Goal: Information Seeking & Learning: Understand process/instructions

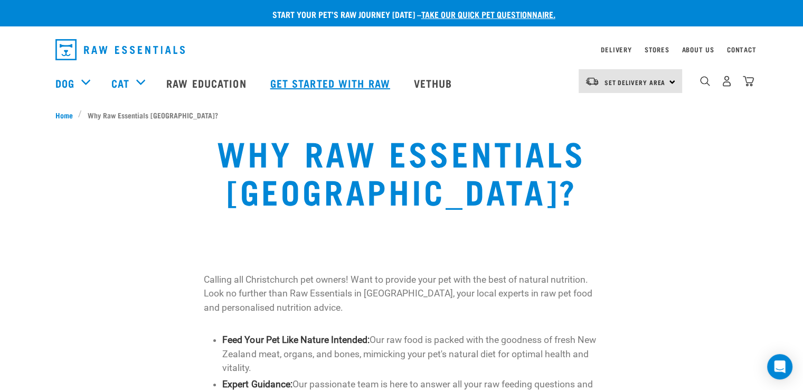
click at [336, 74] on link "Get started with Raw" at bounding box center [332, 83] width 144 height 42
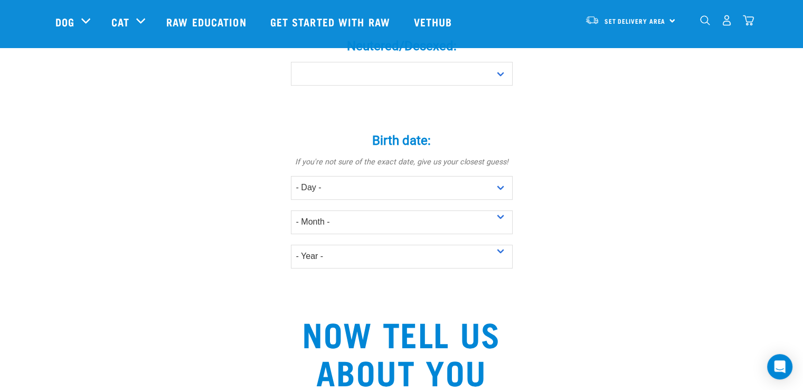
scroll to position [317, 0]
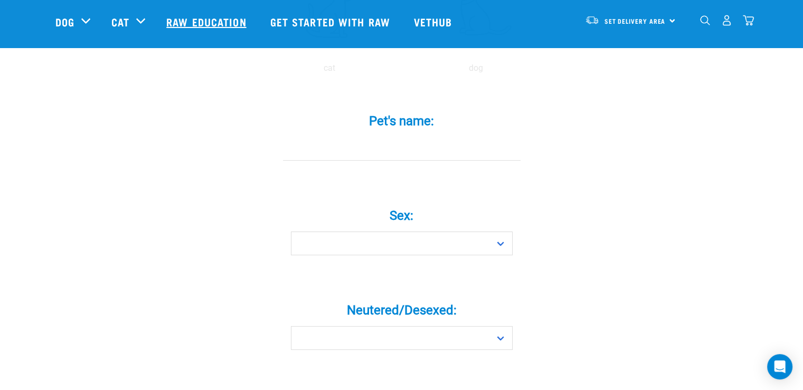
click at [210, 24] on link "Raw Education" at bounding box center [208, 22] width 104 height 42
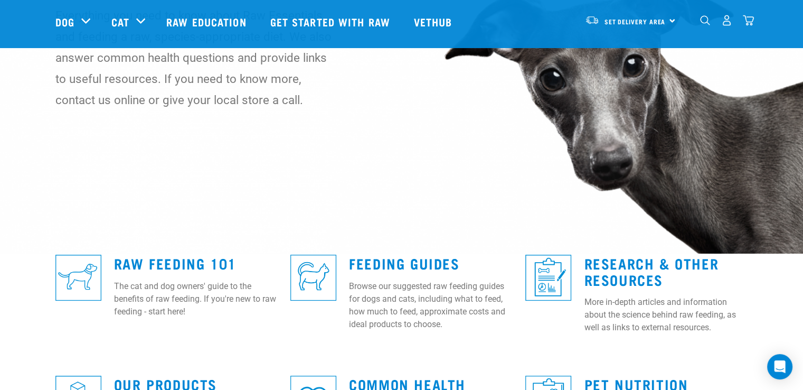
scroll to position [211, 0]
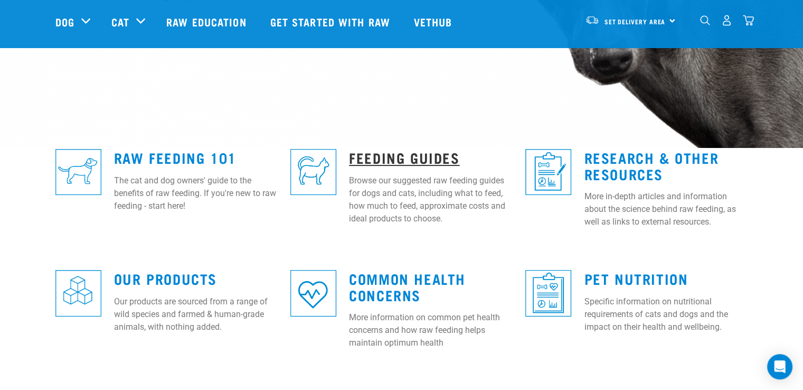
click at [406, 155] on link "Feeding Guides" at bounding box center [404, 157] width 110 height 8
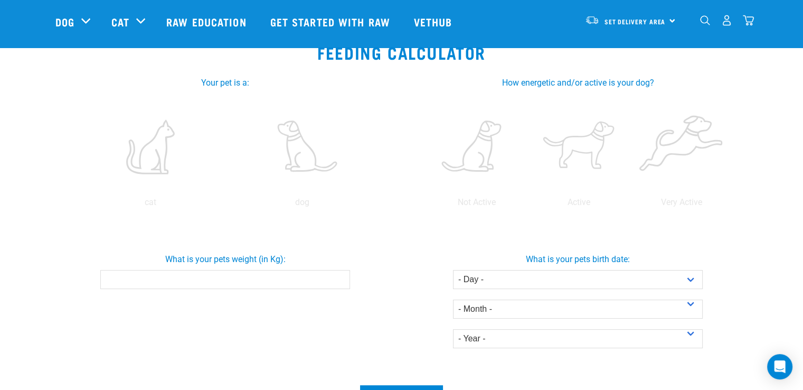
scroll to position [158, 0]
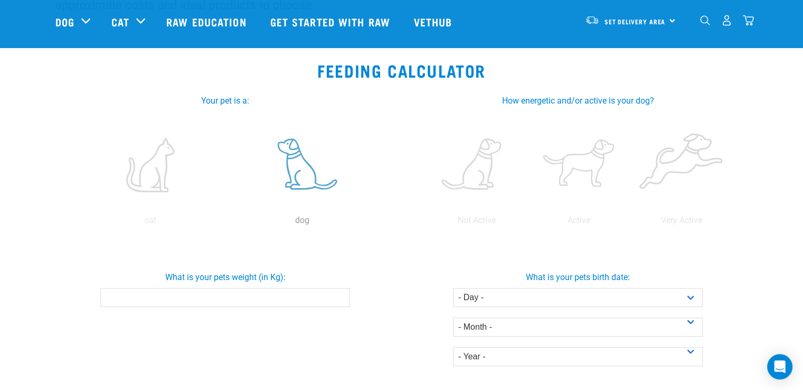
click at [305, 165] on label at bounding box center [302, 165] width 147 height 90
click at [227, 223] on input "radio" at bounding box center [227, 223] width 0 height 0
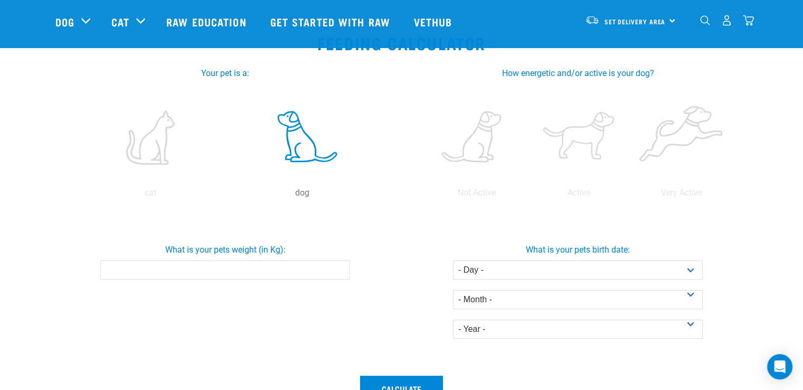
scroll to position [211, 0]
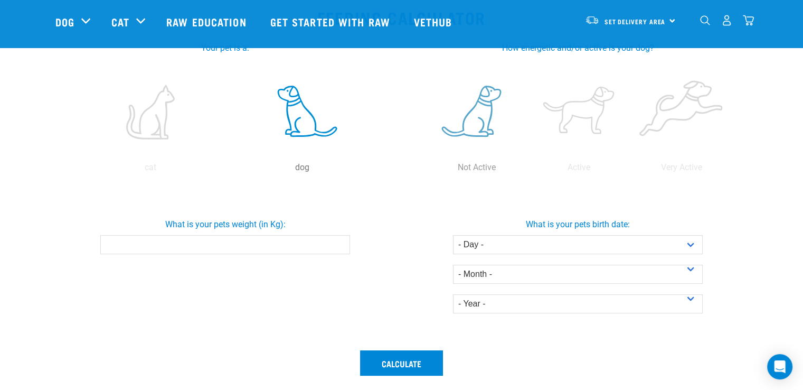
click at [488, 110] on label at bounding box center [477, 112] width 98 height 90
click at [426, 170] on input "radio" at bounding box center [426, 170] width 0 height 0
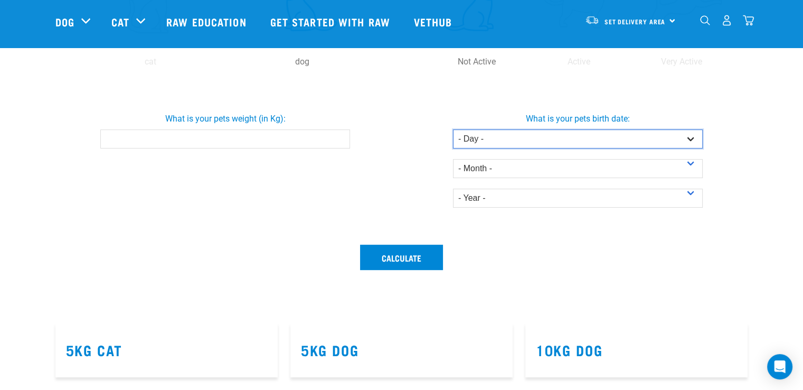
click at [691, 135] on select "- Day - 1 2 3 4 5 6 7 8 9 10 11 12 13 14 15 16 17 18 19 20 21 22 23 24 25 26 27" at bounding box center [578, 138] width 250 height 19
select select "18"
click at [453, 129] on select "- Day - 1 2 3 4 5 6 7 8 9 10 11 12 13 14 15 16 17 18 19 20 21 22 23 24 25 26 27" at bounding box center [578, 138] width 250 height 19
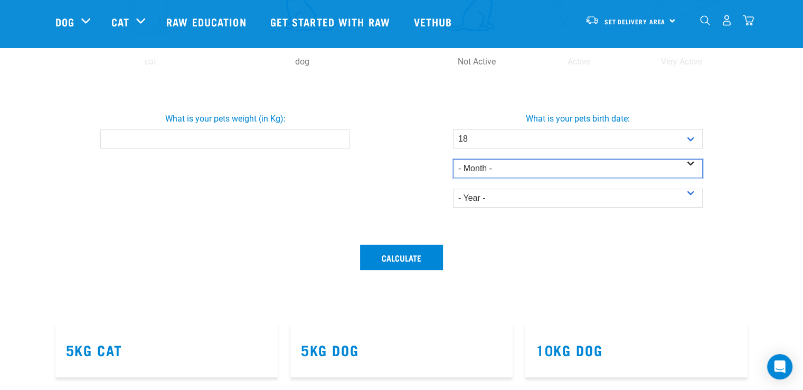
click at [687, 161] on select "- Month - January February March April May June July August September October N…" at bounding box center [578, 168] width 250 height 19
select select "November"
click at [453, 159] on select "- Month - January February March April May June July August September October N…" at bounding box center [578, 168] width 250 height 19
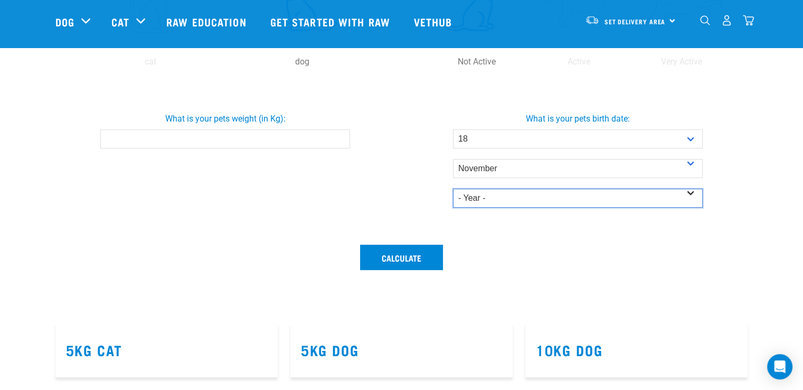
click at [695, 194] on select "- Year - 2025 2024 2023 2022 2021 2020 2019 2018 2017 2016 2015 2014" at bounding box center [578, 198] width 250 height 19
click at [453, 189] on select "- Year - 2025 2024 2023 2022 2021 2020 2019 2018 2017 2016 2015 2014" at bounding box center [578, 198] width 250 height 19
click at [691, 193] on select "- Year - 2025 2024 2023 2022 2021 2020 2019 2018 2017 2016 2015 2014" at bounding box center [578, 198] width 250 height 19
select select "2016"
click at [453, 189] on select "- Year - 2025 2024 2023 2022 2021 2020 2019 2018 2017 2016 2015 2014" at bounding box center [578, 198] width 250 height 19
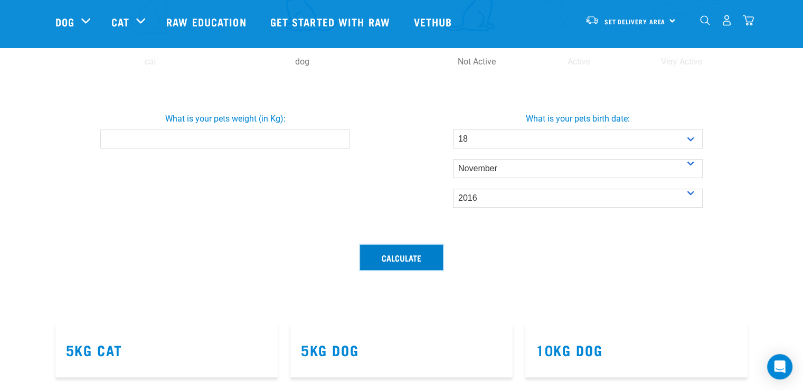
click at [408, 252] on button "Calculate" at bounding box center [401, 257] width 83 height 25
click at [264, 135] on input "What is your pets weight (in Kg):" at bounding box center [225, 138] width 250 height 19
click at [409, 254] on button "Calculate" at bounding box center [401, 257] width 83 height 25
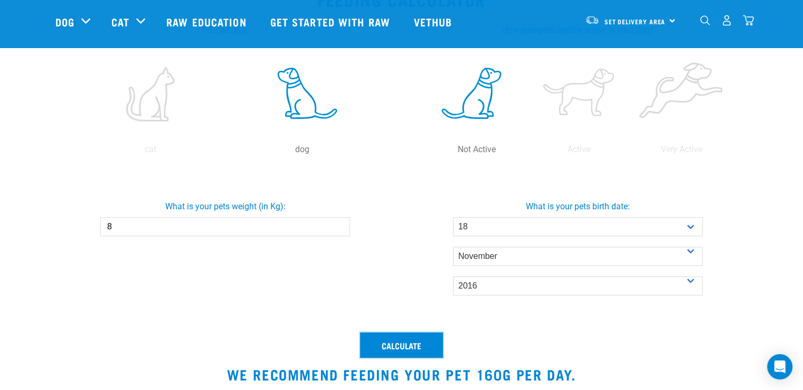
scroll to position [211, 0]
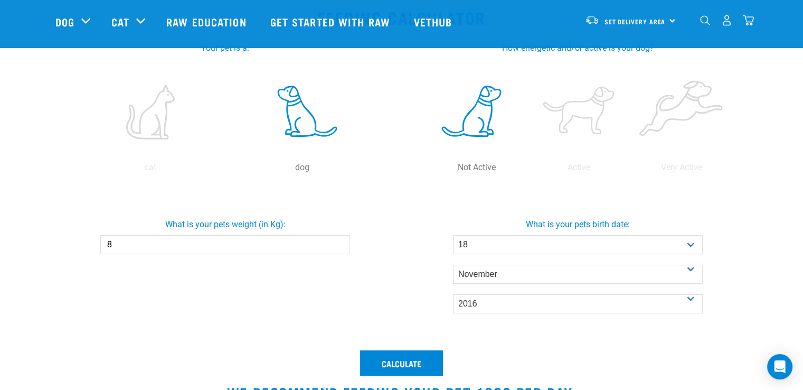
click at [157, 248] on input "8" at bounding box center [225, 244] width 250 height 19
click at [339, 247] on input "7.9" at bounding box center [225, 244] width 250 height 19
click at [339, 247] on input "7.8" at bounding box center [225, 244] width 250 height 19
click at [339, 247] on input "7.7" at bounding box center [225, 244] width 250 height 19
click at [339, 247] on input "7.6" at bounding box center [225, 244] width 250 height 19
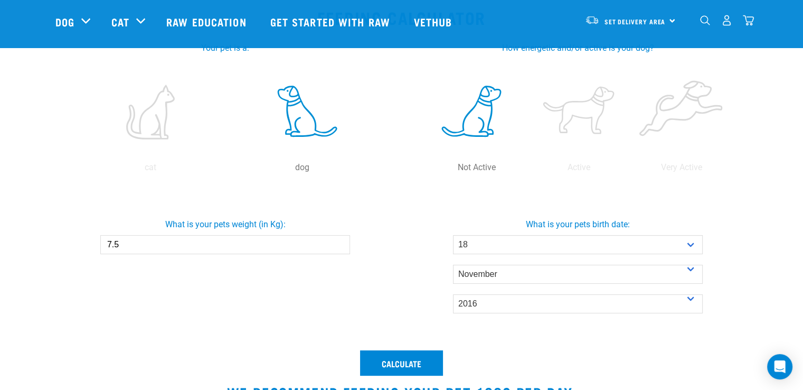
type input "7.5"
click at [339, 247] on input "7.5" at bounding box center [225, 244] width 250 height 19
click at [407, 364] on button "Calculate" at bounding box center [401, 362] width 83 height 25
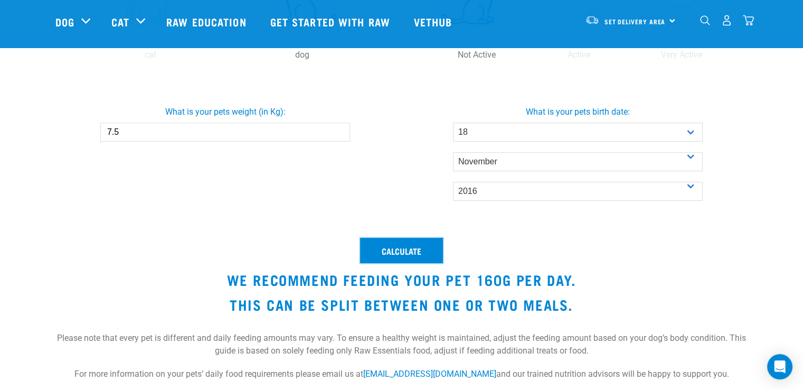
scroll to position [370, 0]
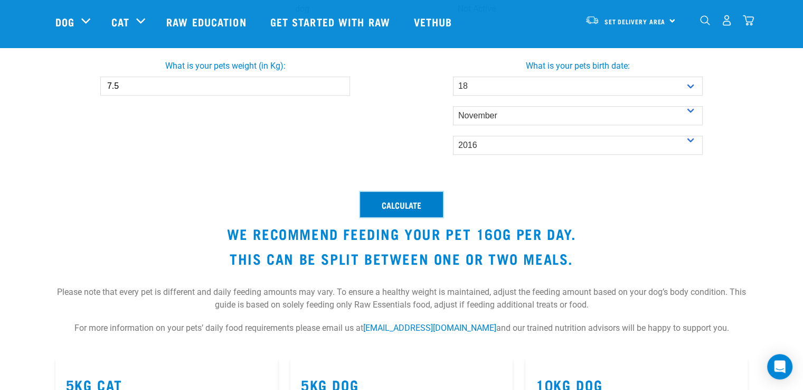
click at [393, 205] on button "Calculate" at bounding box center [401, 204] width 83 height 25
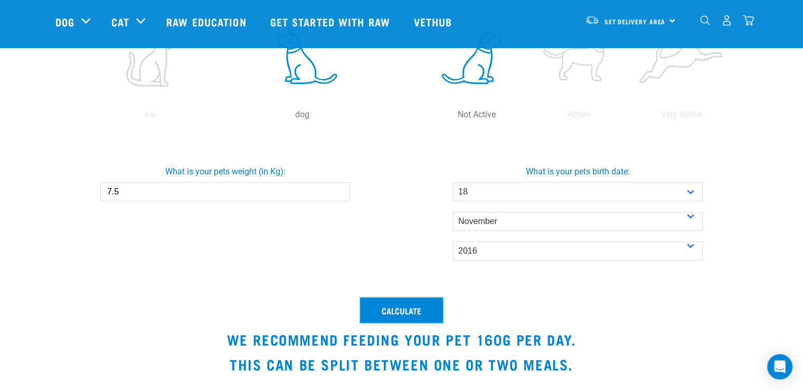
scroll to position [317, 0]
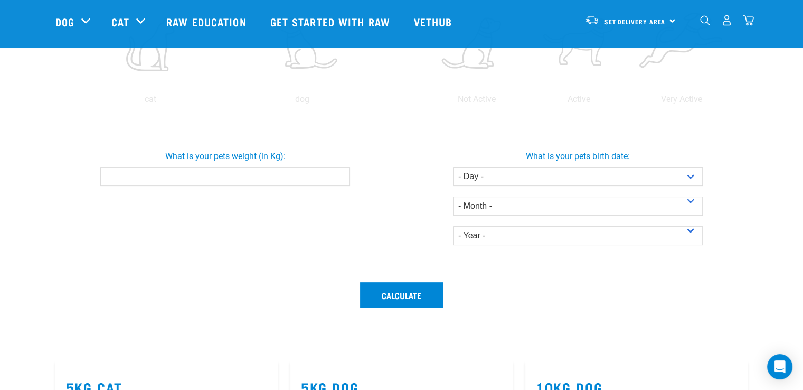
scroll to position [317, 0]
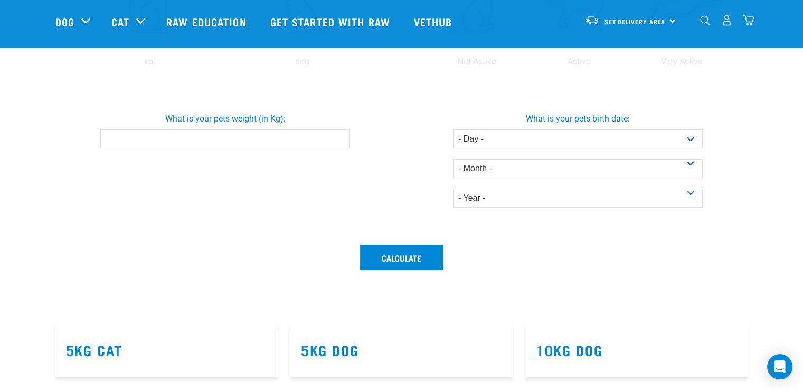
click at [329, 138] on input "What is your pets weight (in Kg):" at bounding box center [225, 138] width 250 height 19
click at [338, 136] on input "0.1" at bounding box center [225, 138] width 250 height 19
click at [338, 136] on input "0.2" at bounding box center [225, 138] width 250 height 19
click at [338, 136] on input "0.3" at bounding box center [225, 138] width 250 height 19
click at [338, 136] on input "3.8" at bounding box center [225, 138] width 250 height 19
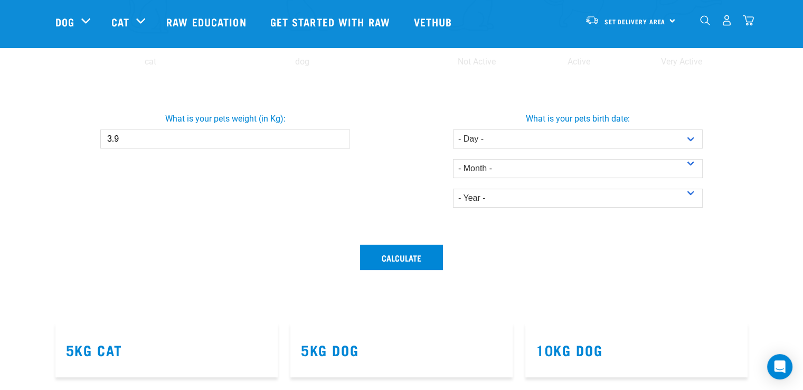
click at [338, 136] on input "3.9" at bounding box center [225, 138] width 250 height 19
click at [338, 136] on input "4" at bounding box center [225, 138] width 250 height 19
click at [338, 136] on input "4.1" at bounding box center [225, 138] width 250 height 19
click at [338, 136] on input "4.2" at bounding box center [225, 138] width 250 height 19
click at [338, 136] on input "4.3" at bounding box center [225, 138] width 250 height 19
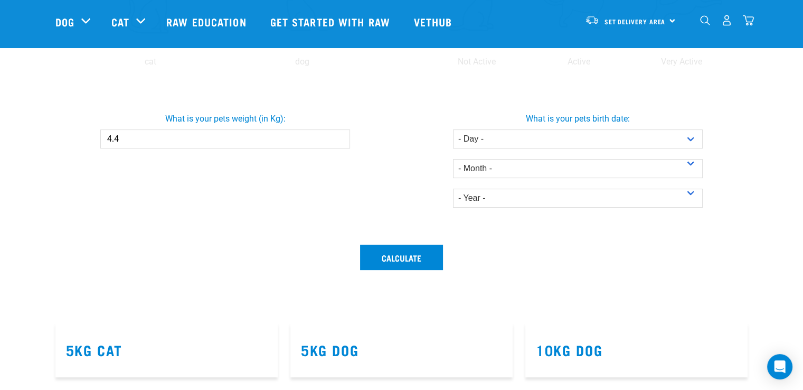
click at [338, 136] on input "4.4" at bounding box center [225, 138] width 250 height 19
click at [338, 136] on input "4.5" at bounding box center [225, 138] width 250 height 19
click at [338, 136] on input "4.6" at bounding box center [225, 138] width 250 height 19
click at [338, 136] on input "5.6" at bounding box center [225, 138] width 250 height 19
click at [338, 136] on input "6.4" at bounding box center [225, 138] width 250 height 19
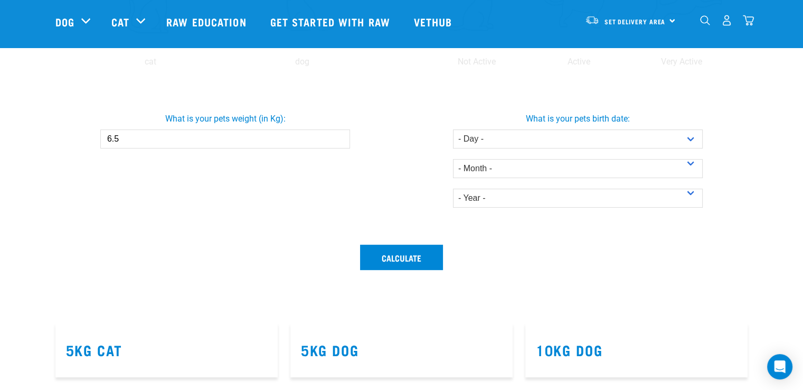
click at [338, 136] on input "6.5" at bounding box center [225, 138] width 250 height 19
click at [338, 136] on input "6.6" at bounding box center [225, 138] width 250 height 19
click at [338, 136] on input "6.7" at bounding box center [225, 138] width 250 height 19
click at [338, 136] on input "6.8" at bounding box center [225, 138] width 250 height 19
click at [338, 136] on input "6.9" at bounding box center [225, 138] width 250 height 19
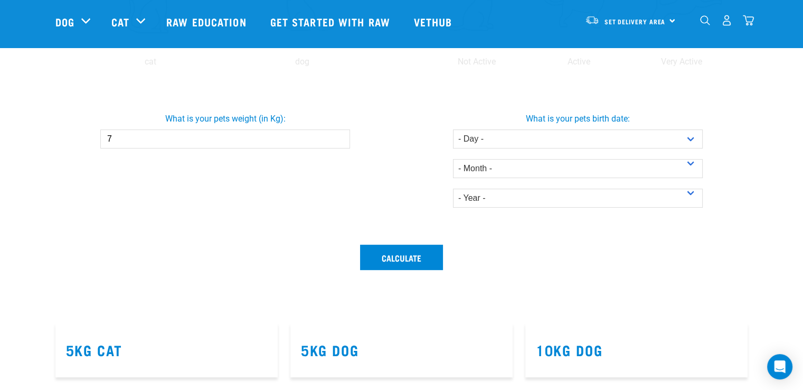
click at [338, 136] on input "7" at bounding box center [225, 138] width 250 height 19
click at [338, 136] on input "7.1" at bounding box center [225, 138] width 250 height 19
click at [338, 136] on input "7.2" at bounding box center [225, 138] width 250 height 19
click at [338, 136] on input "7.3" at bounding box center [225, 138] width 250 height 19
click at [338, 136] on input "7.4" at bounding box center [225, 138] width 250 height 19
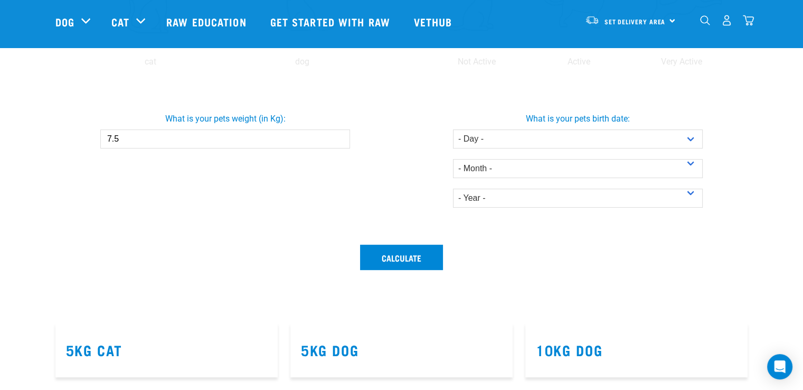
type input "7.5"
click at [338, 136] on input "7.5" at bounding box center [225, 138] width 250 height 19
click at [693, 134] on select "- Day - 1 2 3 4 5 6 7 8 9 10 11 12 13 14 15 16 17 18 19 20 21 22 23 24 25 26 27" at bounding box center [578, 138] width 250 height 19
select select "18"
click at [453, 129] on select "- Day - 1 2 3 4 5 6 7 8 9 10 11 12 13 14 15 16 17 18 19 20 21 22 23 24 25 26 27" at bounding box center [578, 138] width 250 height 19
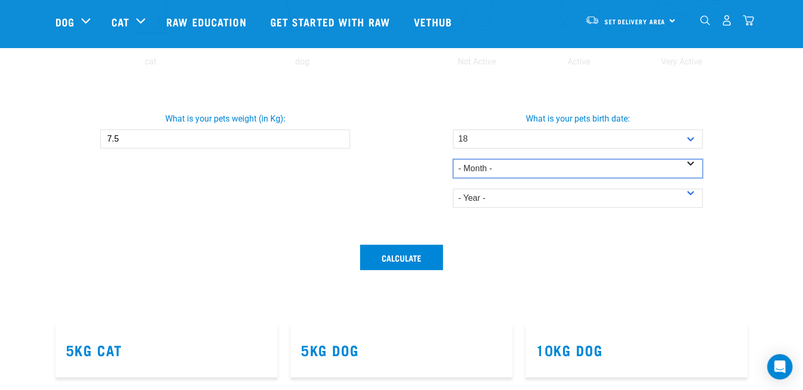
click at [587, 172] on select "- Month - January February March April May June July August September October N…" at bounding box center [578, 168] width 250 height 19
select select "November"
click at [453, 159] on select "- Month - January February March April May June July August September October N…" at bounding box center [578, 168] width 250 height 19
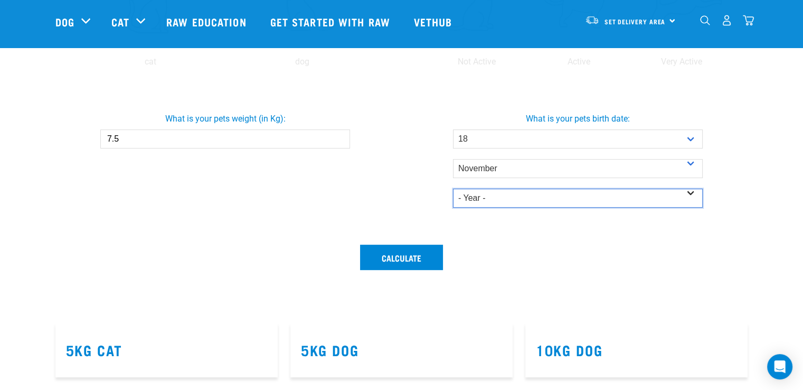
click at [556, 201] on select "- Year - 2025 2024 2023 2022 2021 2020 2019 2018 2017 2016 2015 2014" at bounding box center [578, 198] width 250 height 19
select select "2016"
click at [453, 189] on select "- Year - 2025 2024 2023 2022 2021 2020 2019 2018 2017 2016 2015 2014" at bounding box center [578, 198] width 250 height 19
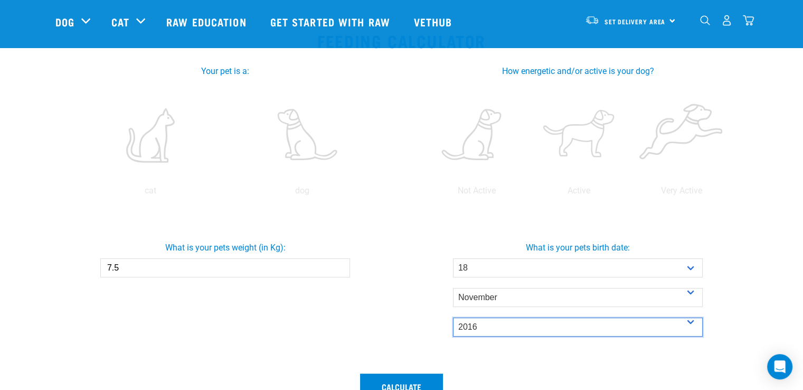
scroll to position [106, 0]
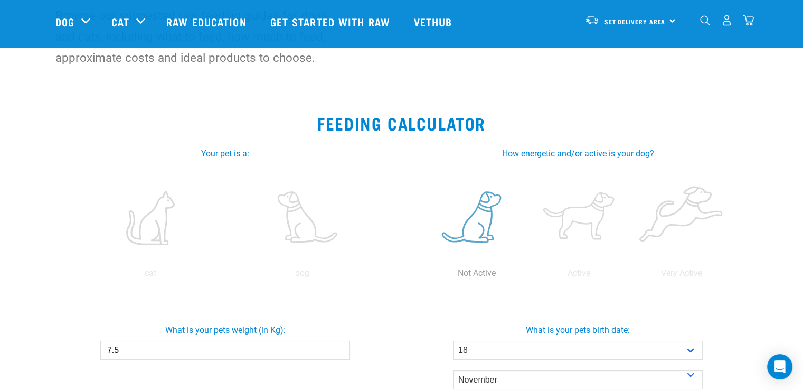
click at [476, 232] on label at bounding box center [477, 218] width 98 height 90
click at [426, 276] on input "radio" at bounding box center [426, 276] width 0 height 0
click at [308, 237] on label at bounding box center [302, 218] width 147 height 90
click at [227, 276] on input "radio" at bounding box center [227, 276] width 0 height 0
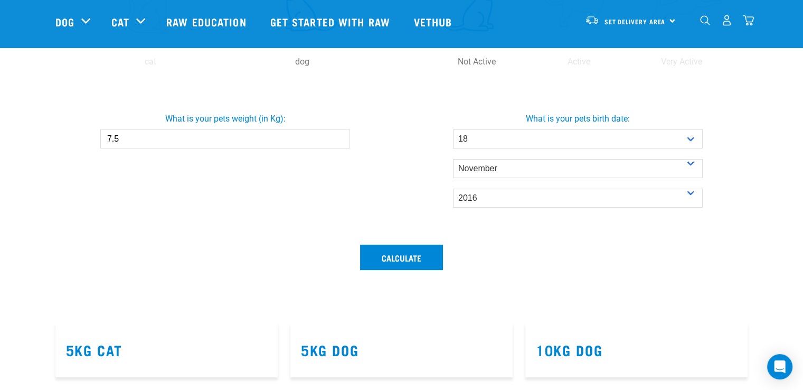
scroll to position [423, 0]
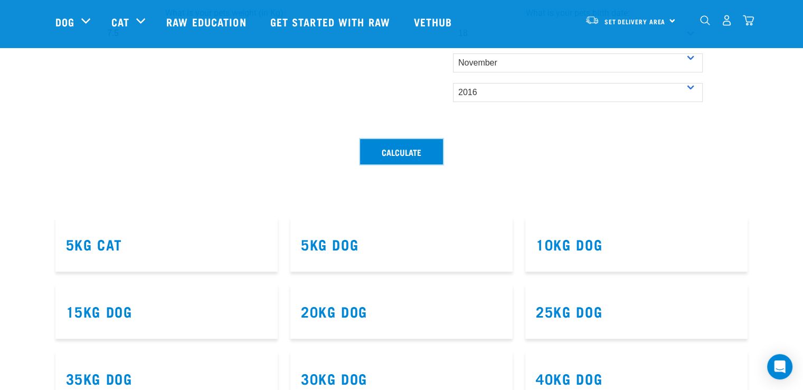
drag, startPoint x: 391, startPoint y: 155, endPoint x: 486, endPoint y: 175, distance: 96.6
click at [391, 155] on button "Calculate" at bounding box center [401, 151] width 83 height 25
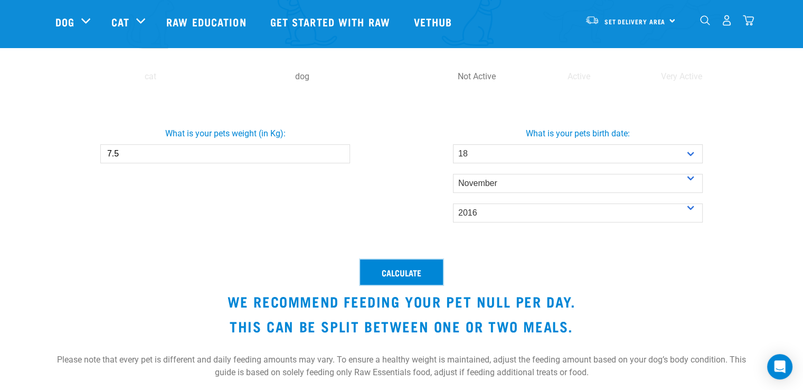
scroll to position [317, 0]
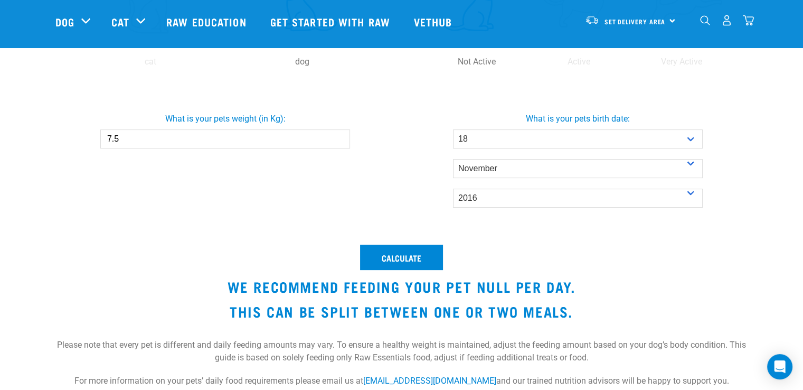
click at [357, 197] on div "What is your pets weight (in Kg): 7.5" at bounding box center [225, 159] width 353 height 157
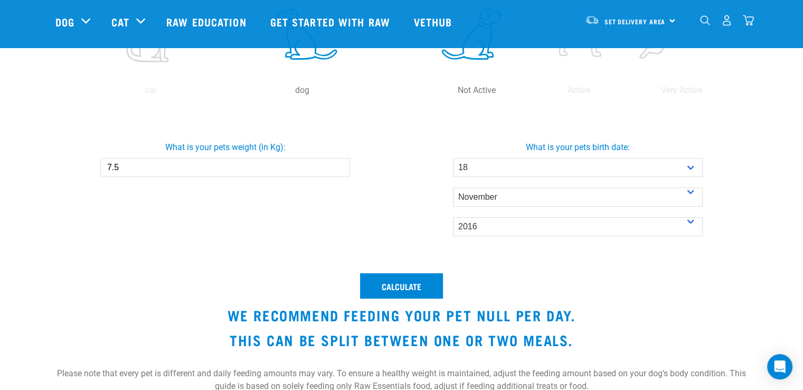
scroll to position [370, 0]
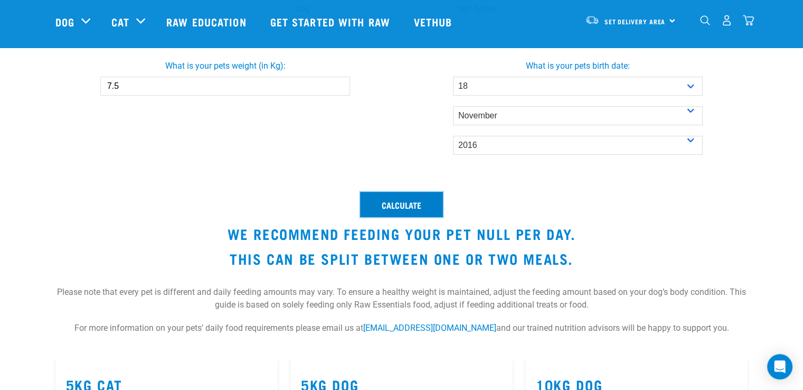
click at [394, 201] on button "Calculate" at bounding box center [401, 204] width 83 height 25
click at [494, 238] on h3 "We recommend feeding your pet null per day." at bounding box center [401, 234] width 693 height 16
click at [398, 197] on button "Calculate" at bounding box center [401, 204] width 83 height 25
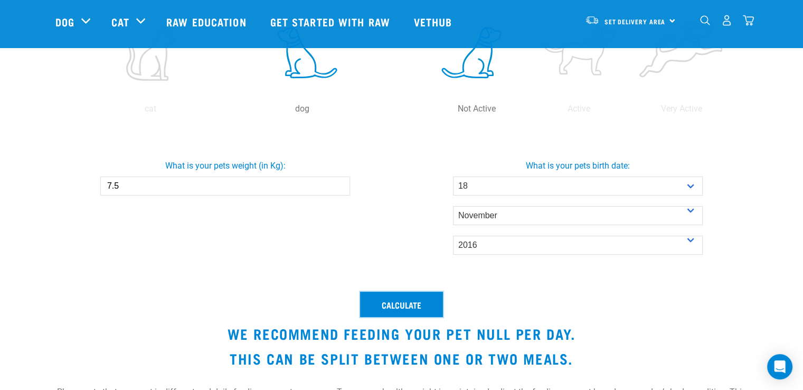
scroll to position [264, 0]
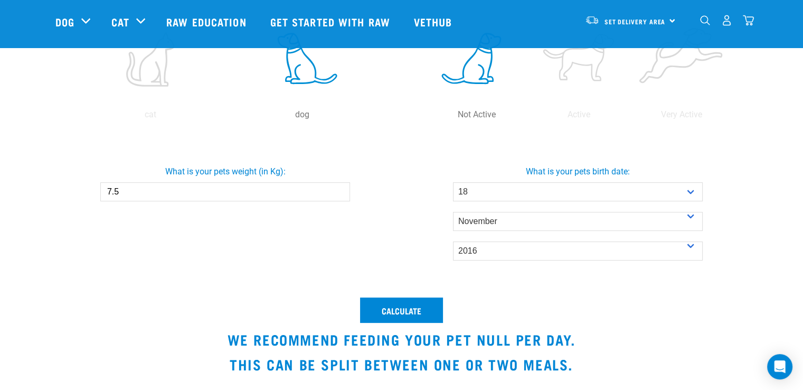
click at [144, 188] on input "7.5" at bounding box center [225, 191] width 250 height 19
click at [393, 299] on button "Calculate" at bounding box center [401, 309] width 83 height 25
click at [338, 189] on input "7.6" at bounding box center [225, 191] width 250 height 19
click at [338, 189] on input "7.7" at bounding box center [225, 191] width 250 height 19
click at [338, 189] on input "7.8" at bounding box center [225, 191] width 250 height 19
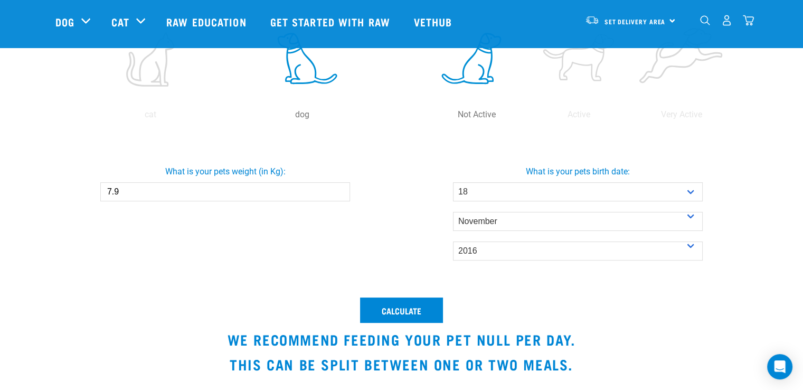
click at [338, 189] on input "7.9" at bounding box center [225, 191] width 250 height 19
type input "8"
click at [338, 189] on input "8" at bounding box center [225, 191] width 250 height 19
click at [401, 305] on button "Calculate" at bounding box center [401, 309] width 83 height 25
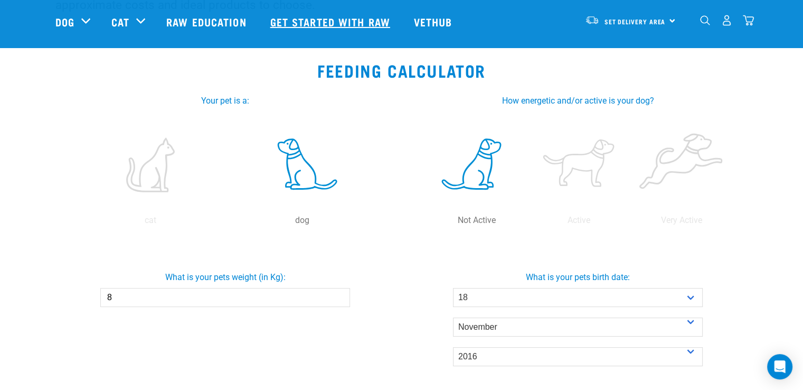
scroll to position [159, 0]
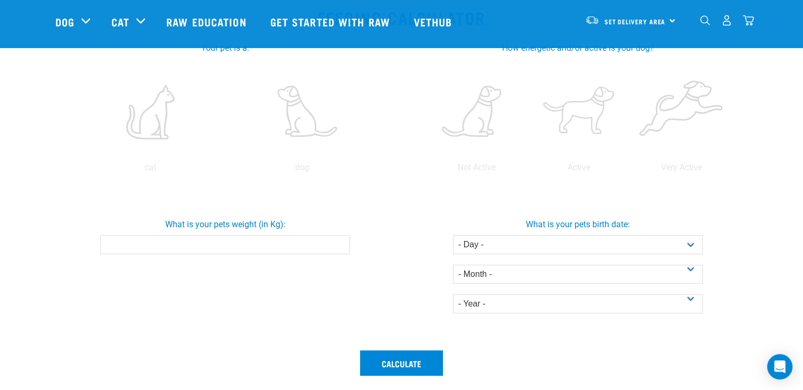
scroll to position [264, 0]
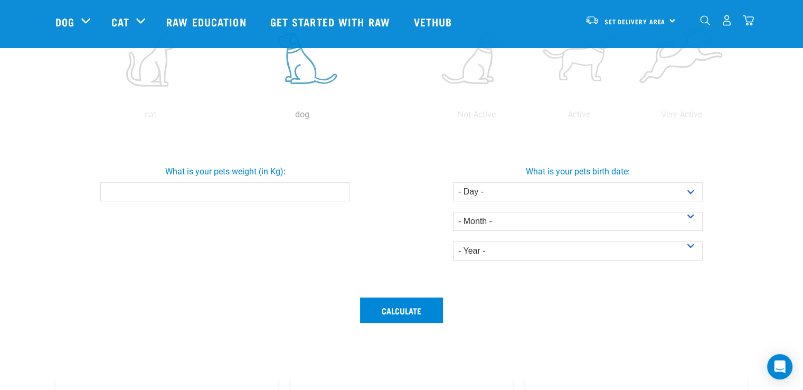
click at [295, 80] on label at bounding box center [302, 59] width 147 height 90
click at [227, 117] on input "radio" at bounding box center [227, 117] width 0 height 0
click at [475, 74] on label at bounding box center [477, 59] width 98 height 90
click at [426, 117] on input "radio" at bounding box center [426, 117] width 0 height 0
click at [251, 189] on input "What is your pets weight (in Kg):" at bounding box center [225, 191] width 250 height 19
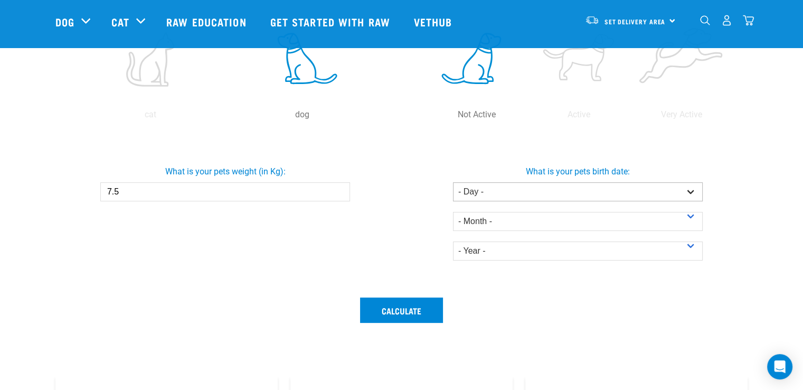
type input "7.5"
click at [697, 185] on select "- Day - 1 2 3 4 5 6 7 8 9 10 11 12 13 14 15 16 17 18 19 20 21 22 23 24 25 26 27" at bounding box center [578, 191] width 250 height 19
select select "18"
click at [453, 182] on select "- Day - 1 2 3 4 5 6 7 8 9 10 11 12 13 14 15 16 17 18 19 20 21 22 23 24 25 26 27" at bounding box center [578, 191] width 250 height 19
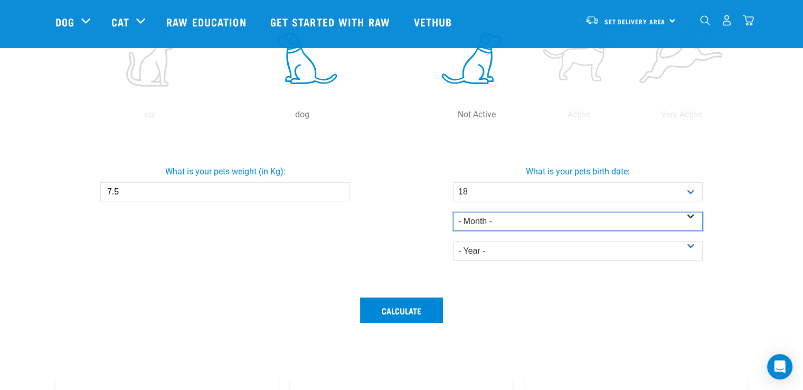
click at [543, 212] on select "- Month - January February March April May June July August September October N…" at bounding box center [578, 221] width 250 height 19
select select "November"
click at [453, 212] on select "- Month - January February March April May June July August September October N…" at bounding box center [578, 221] width 250 height 19
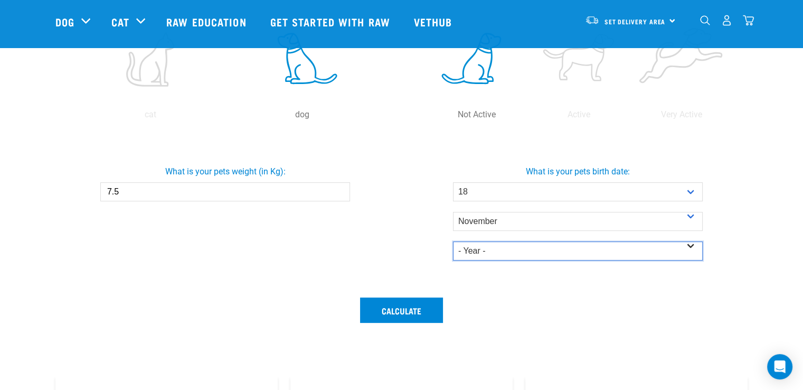
click at [488, 246] on select "- Year - 2025 2024 2023 2022 2021 2020 2019 2018 2017 2016 2015 2014" at bounding box center [578, 250] width 250 height 19
select select "2016"
click at [453, 241] on select "- Year - 2025 2024 2023 2022 2021 2020 2019 2018 2017 2016 2015 2014" at bounding box center [578, 250] width 250 height 19
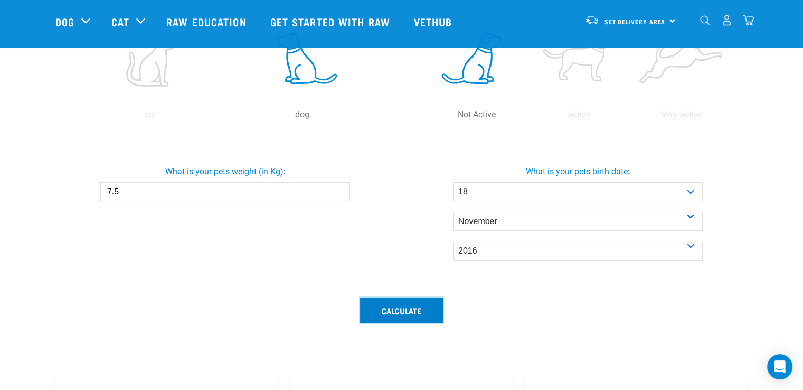
click at [399, 309] on button "Calculate" at bounding box center [401, 309] width 83 height 25
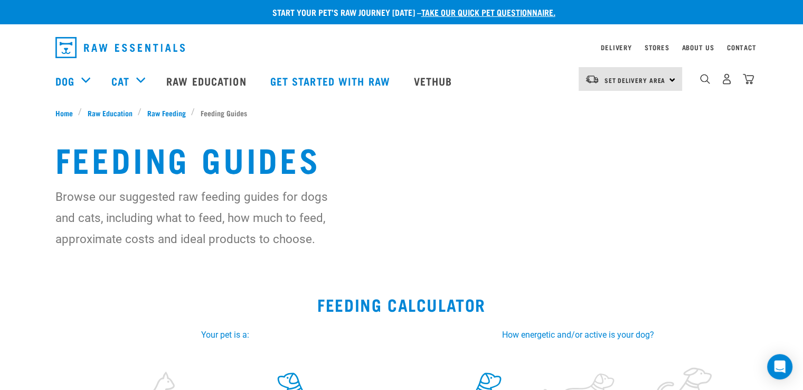
scroll to position [0, 0]
